Goal: Transaction & Acquisition: Book appointment/travel/reservation

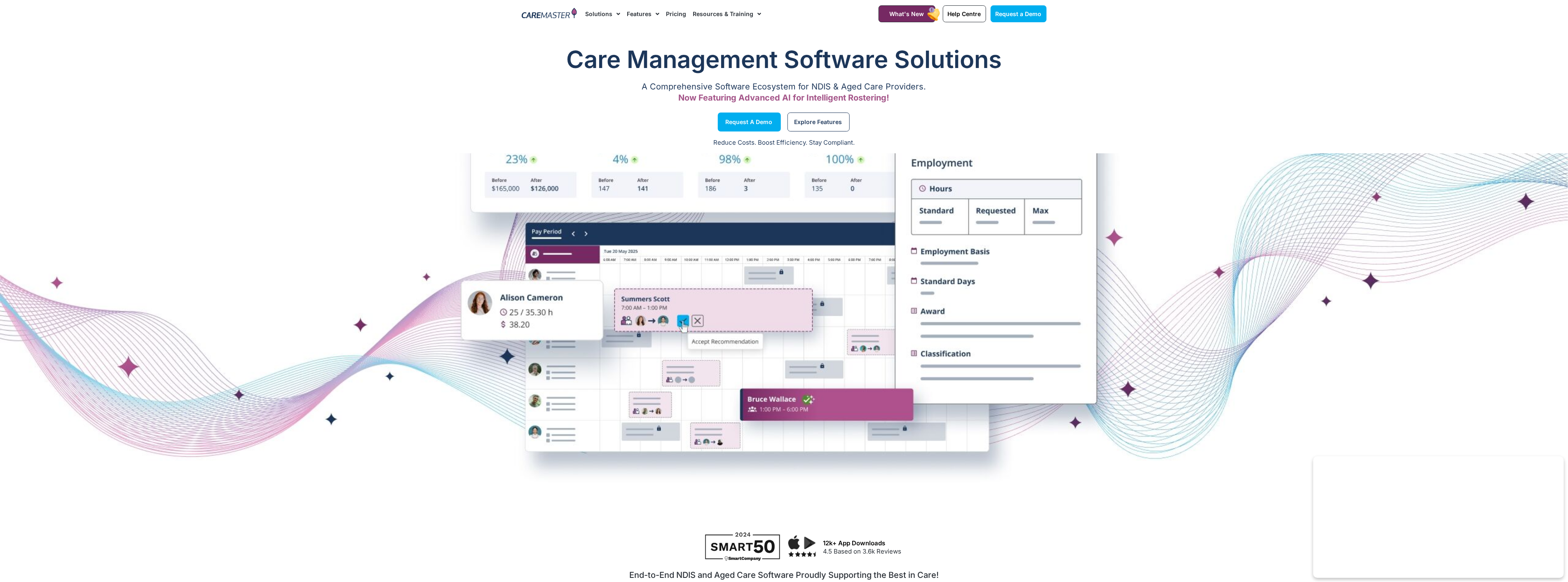
click at [668, 10] on link "Pricing" at bounding box center [676, 13] width 20 height 27
